Goal: Find contact information: Find contact information

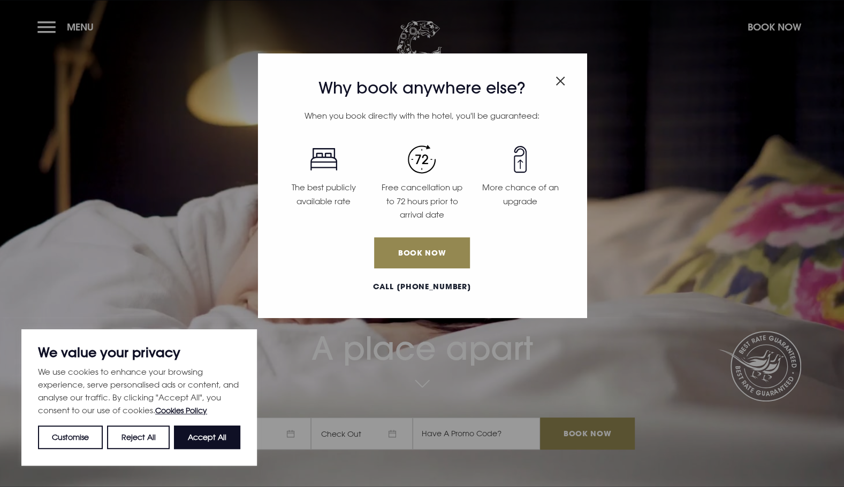
click at [560, 83] on img "Close modal" at bounding box center [560, 80] width 10 height 9
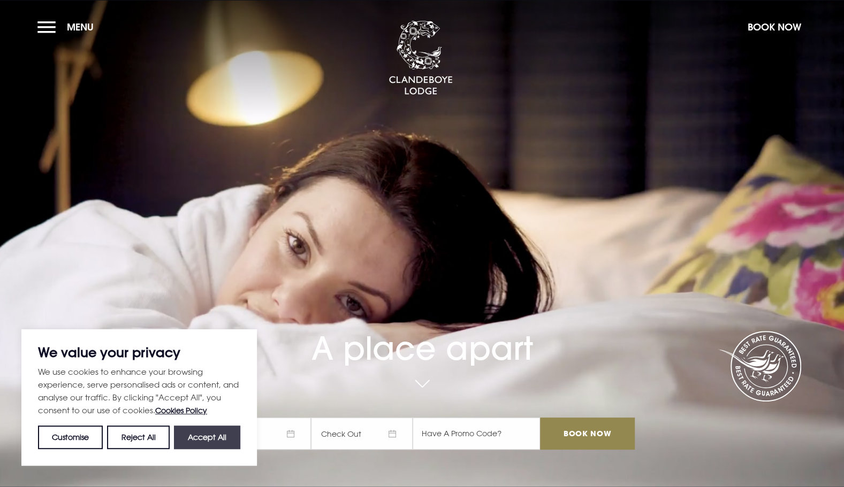
click at [194, 444] on button "Accept All" at bounding box center [207, 438] width 66 height 24
checkbox input "true"
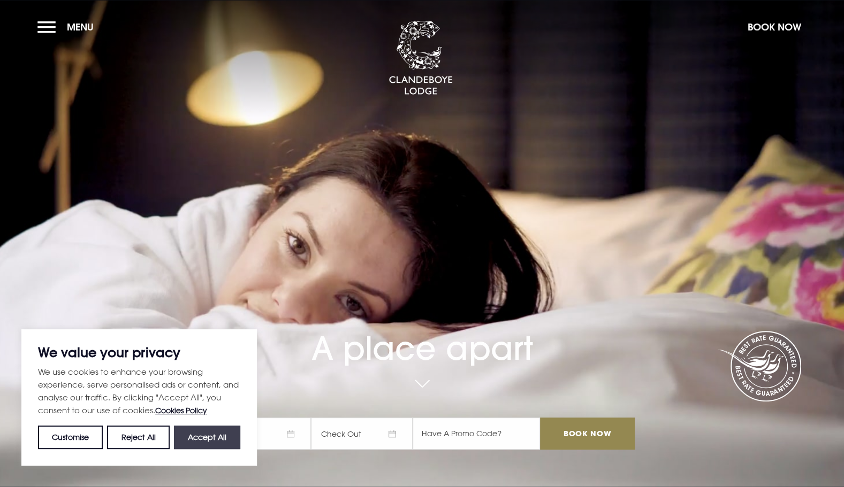
checkbox input "true"
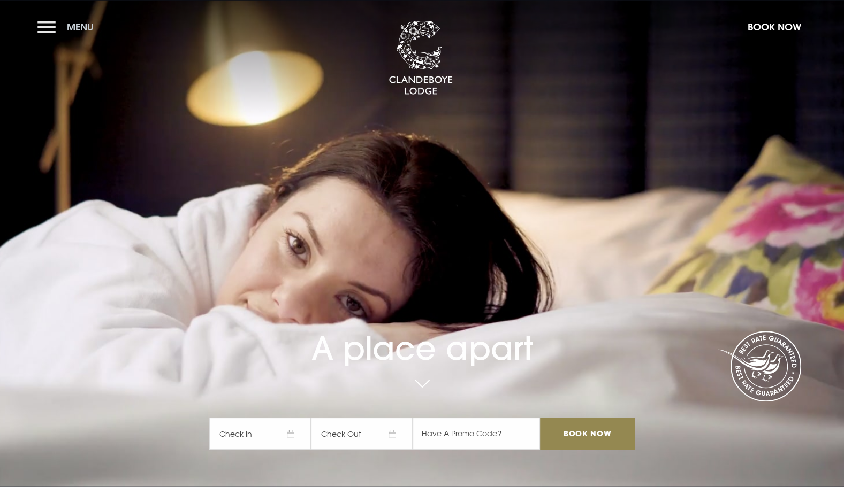
click at [53, 26] on button "Menu" at bounding box center [68, 27] width 62 height 23
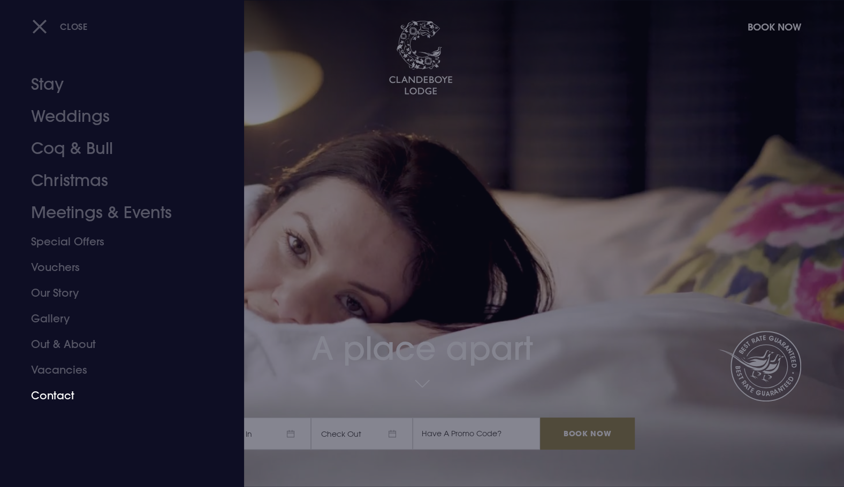
click at [60, 396] on link "Contact" at bounding box center [115, 396] width 169 height 26
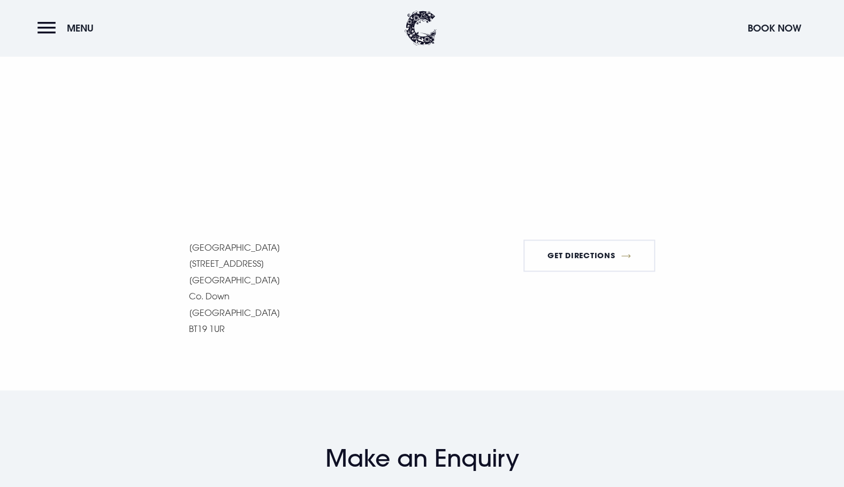
scroll to position [832, 0]
